Goal: Complete application form: Complete application form

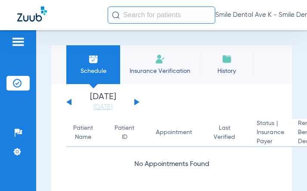
scroll to position [25, 0]
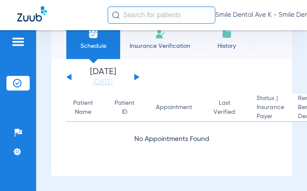
click at [166, 53] on li "Insurance Verification" at bounding box center [160, 39] width 80 height 39
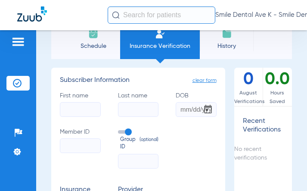
click at [83, 110] on input "First name" at bounding box center [80, 109] width 41 height 15
type input "[PERSON_NAME]"
click at [131, 110] on input "Last name" at bounding box center [138, 109] width 41 height 15
type input "[PERSON_NAME]"
click at [182, 109] on input "DOB" at bounding box center [196, 109] width 41 height 15
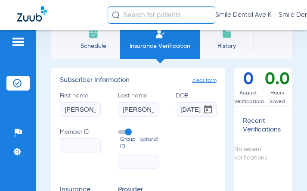
scroll to position [0, 3]
type input "[DATE]"
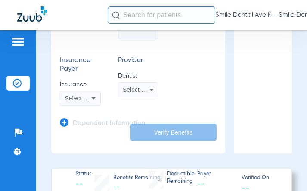
scroll to position [111, 0]
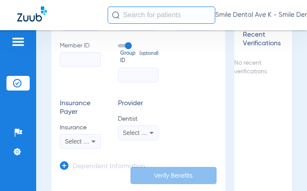
click at [77, 59] on input "Member ID" at bounding box center [80, 59] width 41 height 15
paste input "509W12307."
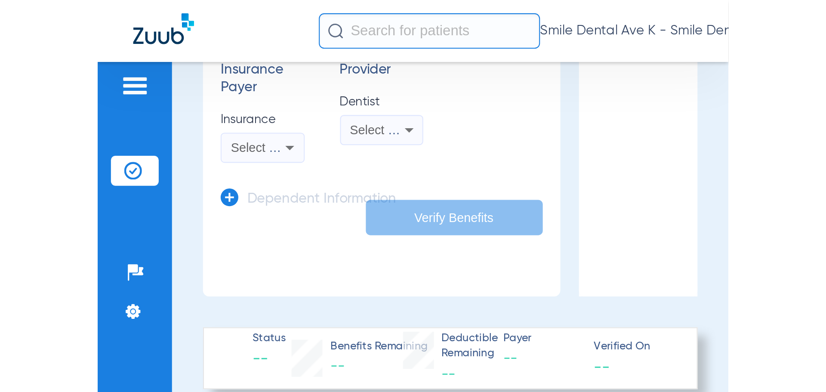
scroll to position [197, 0]
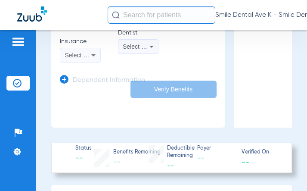
type input "509W12307"
click at [86, 59] on div "Select an Insurance" at bounding box center [80, 55] width 40 height 10
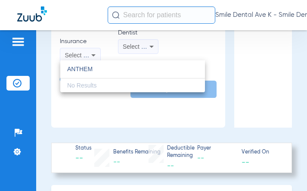
type input "ANTHEM"
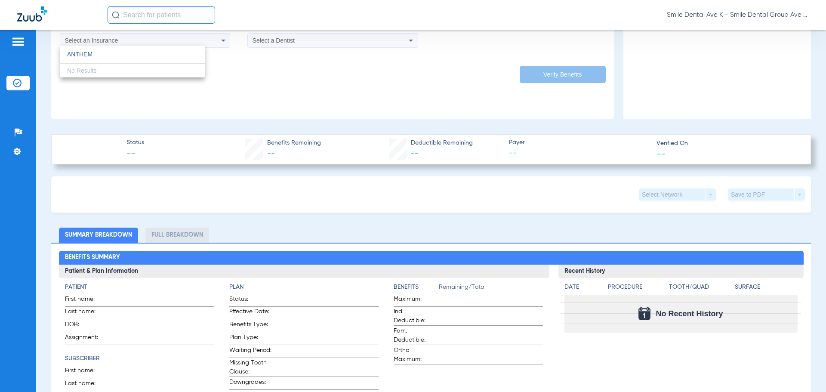
click at [179, 19] on div at bounding box center [413, 196] width 826 height 392
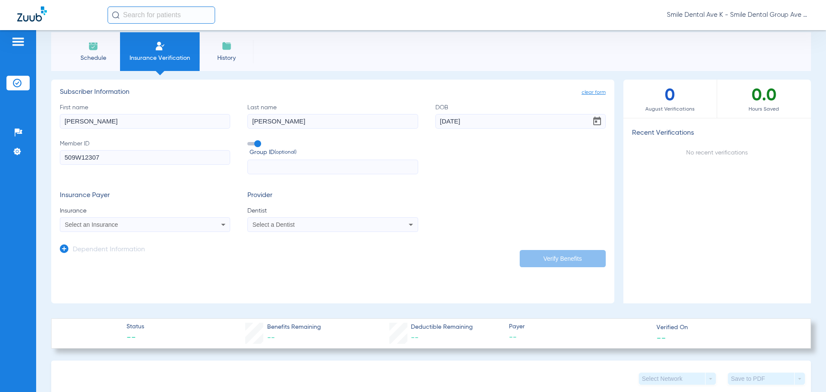
scroll to position [0, 0]
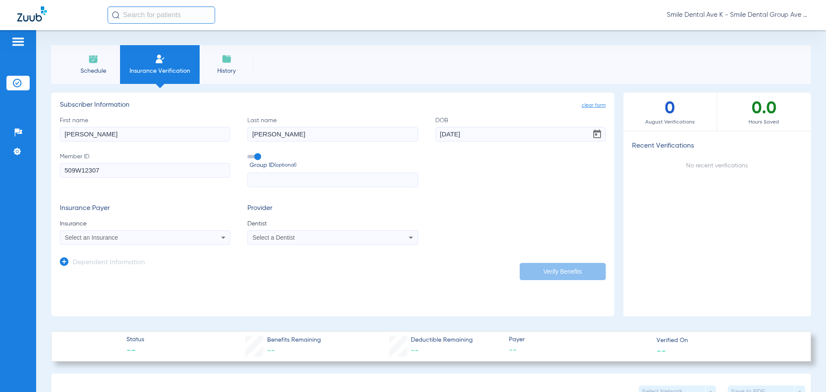
click at [280, 190] on span "Select a Dentist" at bounding box center [274, 237] width 42 height 7
click at [306, 190] on div at bounding box center [413, 196] width 826 height 392
click at [151, 190] on div "Select an Insurance" at bounding box center [145, 237] width 170 height 10
click at [275, 190] on div at bounding box center [413, 196] width 826 height 392
click at [278, 190] on span "Select a Dentist" at bounding box center [274, 237] width 42 height 7
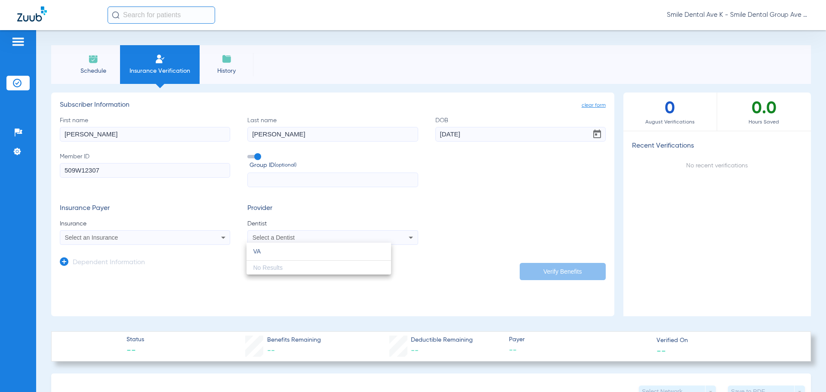
type input "VA"
click at [134, 170] on div at bounding box center [413, 196] width 826 height 392
click at [139, 131] on input "[PERSON_NAME]" at bounding box center [145, 134] width 170 height 15
click at [257, 156] on span at bounding box center [253, 156] width 13 height 3
click at [249, 154] on input "Group ID (optional)" at bounding box center [249, 154] width 0 height 0
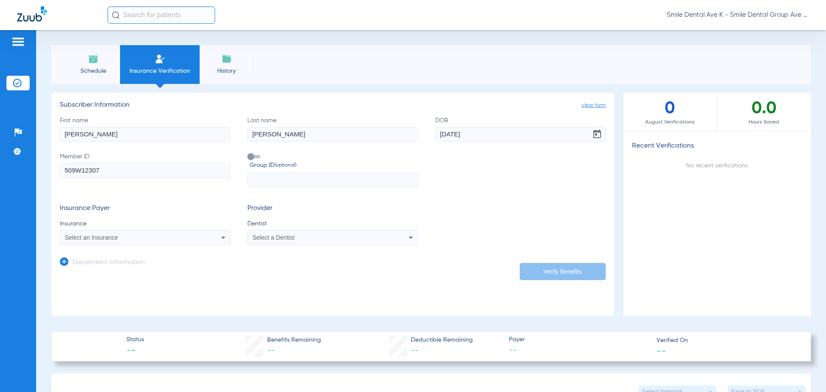
click at [154, 190] on div "Select an Insurance" at bounding box center [129, 238] width 129 height 6
click at [135, 190] on input "dropdown search" at bounding box center [132, 252] width 145 height 18
type input "ANTHEM"
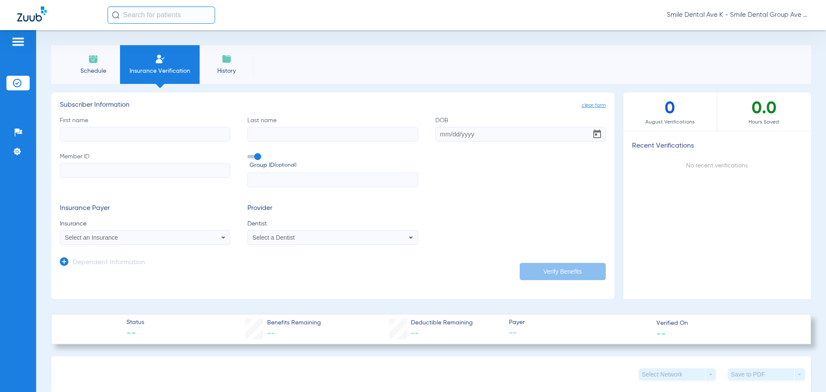
click at [91, 237] on span "Select an Insurance" at bounding box center [91, 237] width 53 height 7
type input "ANTT"
